Goal: Task Accomplishment & Management: Use online tool/utility

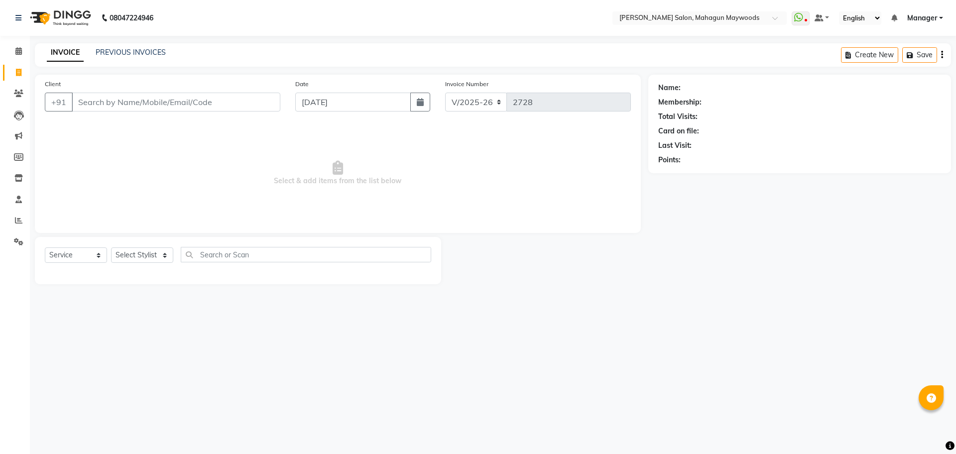
select select "6425"
select select "service"
click at [113, 126] on span "7784041" at bounding box center [115, 125] width 35 height 10
type input "7784041670"
click at [165, 256] on select "Select Stylist Aarti [PERSON_NAME] Manager Pranshant [PERSON_NAME] V Admin" at bounding box center [142, 255] width 62 height 15
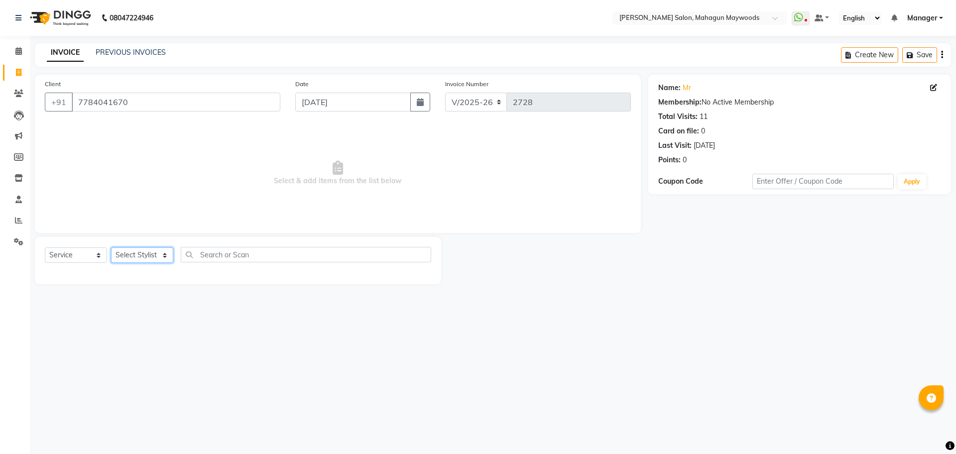
select select "48622"
click at [111, 248] on select "Select Stylist Aarti [PERSON_NAME] Manager Pranshant [PERSON_NAME] V Admin" at bounding box center [142, 255] width 62 height 15
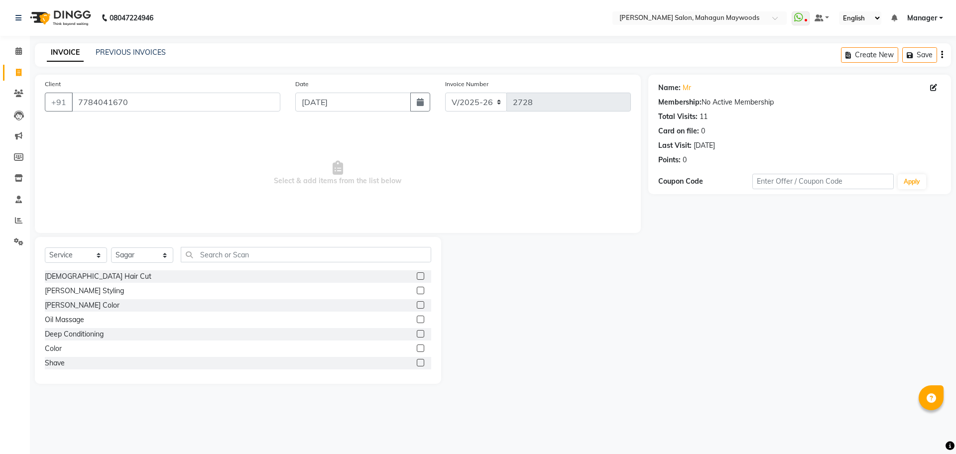
click at [417, 291] on label at bounding box center [420, 290] width 7 height 7
click at [417, 291] on input "checkbox" at bounding box center [420, 291] width 6 height 6
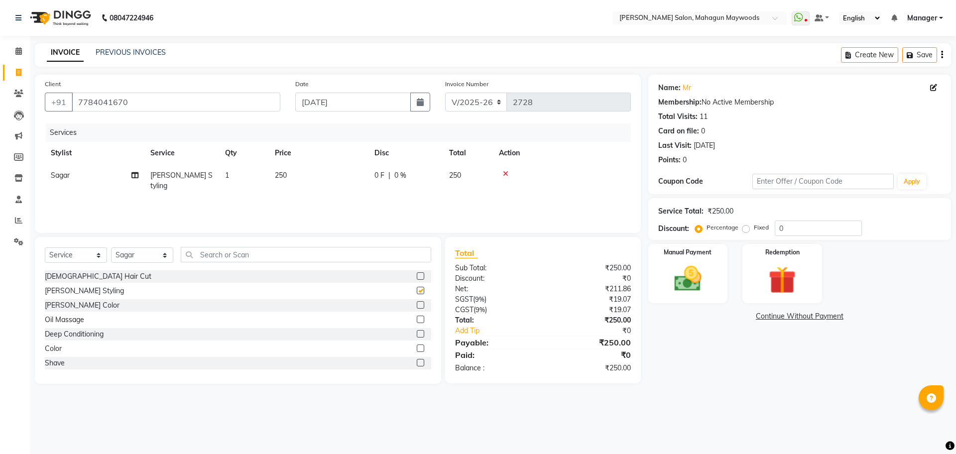
checkbox input "false"
click at [168, 254] on select "Select Stylist Aarti [PERSON_NAME] Manager Pranshant [PERSON_NAME] V Admin" at bounding box center [142, 255] width 62 height 15
select select "83791"
click at [111, 248] on select "Select Stylist Aarti [PERSON_NAME] Manager Pranshant [PERSON_NAME] V Admin" at bounding box center [142, 255] width 62 height 15
click at [223, 256] on input "text" at bounding box center [306, 254] width 251 height 15
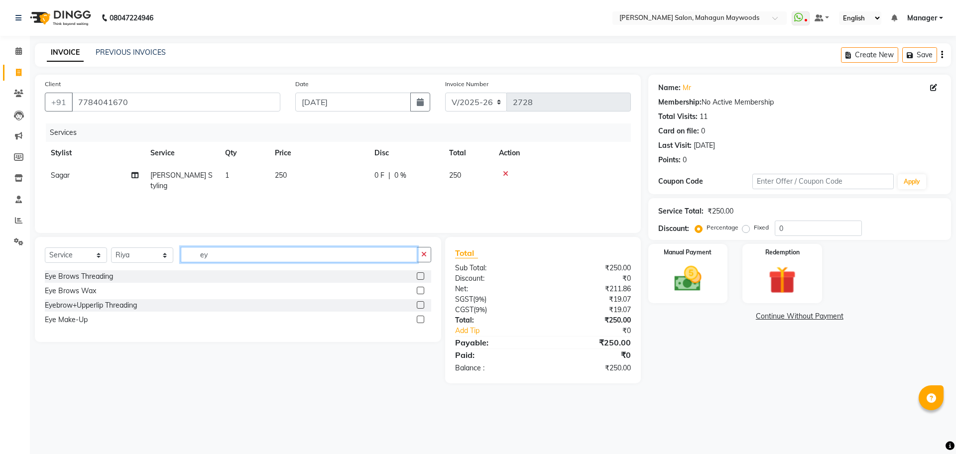
type input "ey"
click at [422, 275] on label at bounding box center [420, 275] width 7 height 7
click at [422, 275] on input "checkbox" at bounding box center [420, 276] width 6 height 6
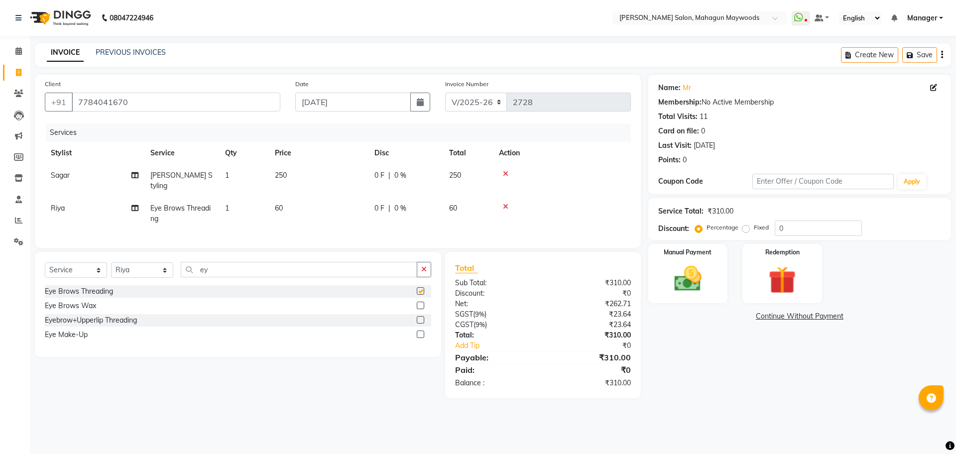
checkbox input "false"
click at [283, 204] on span "60" at bounding box center [279, 208] width 8 height 9
select select "83791"
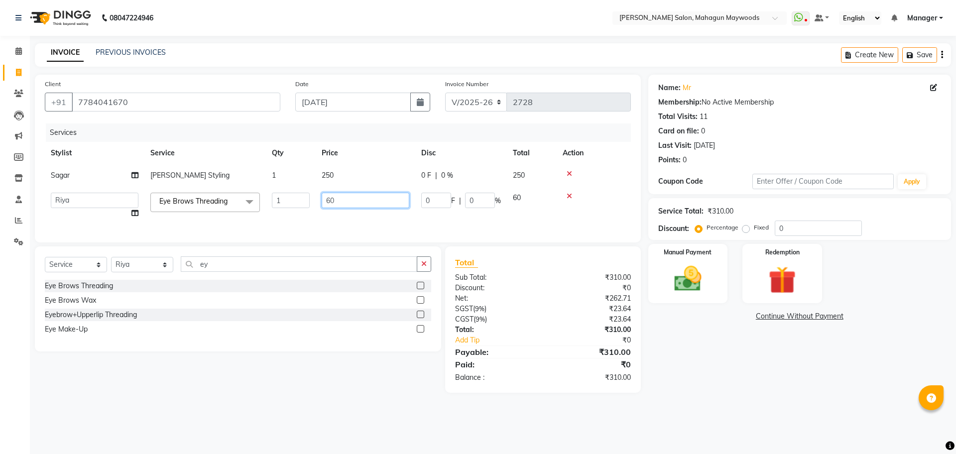
click at [345, 200] on input "60" at bounding box center [366, 200] width 88 height 15
type input "6"
type input "110"
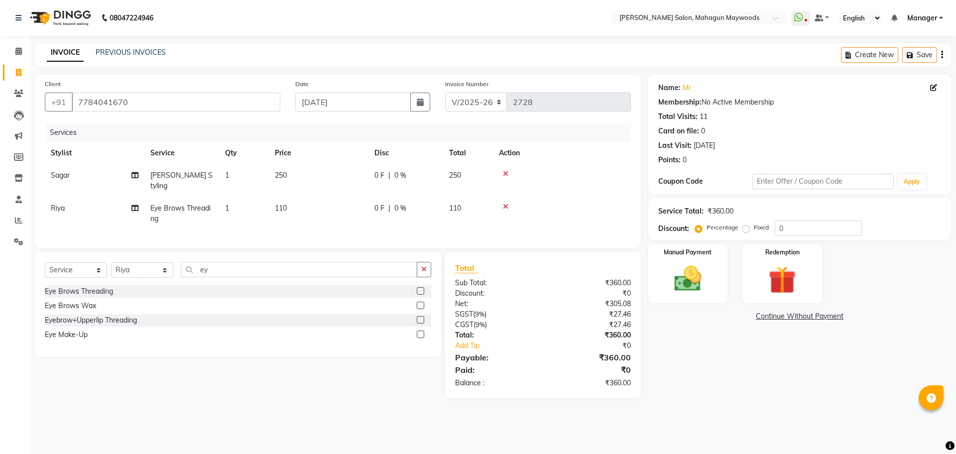
click at [392, 216] on tr "[PERSON_NAME] Eye Brows Threading 1 110 0 F | 0 % 110" at bounding box center [338, 213] width 586 height 33
